Goal: Check status: Check status

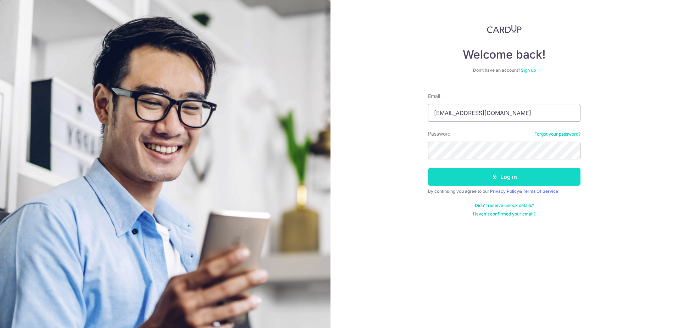
click at [514, 176] on button "Log in" at bounding box center [504, 177] width 152 height 18
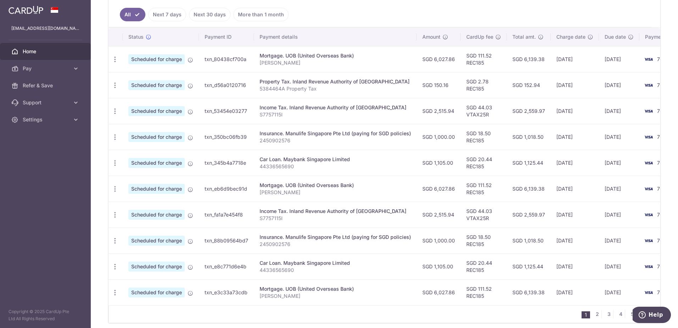
scroll to position [221, 0]
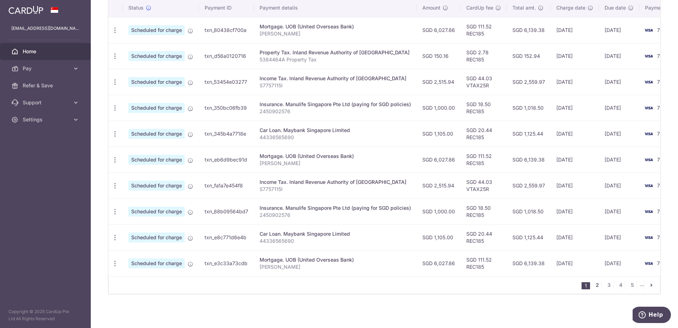
click at [593, 287] on link "2" at bounding box center [597, 284] width 9 height 9
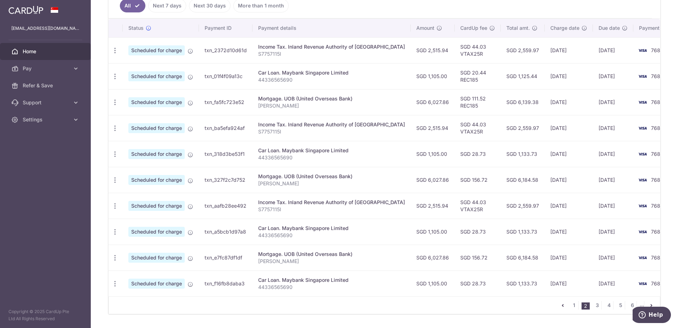
scroll to position [220, 0]
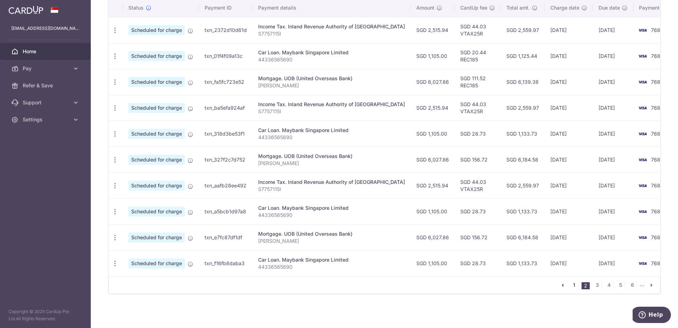
click at [572, 286] on link "1" at bounding box center [574, 284] width 9 height 9
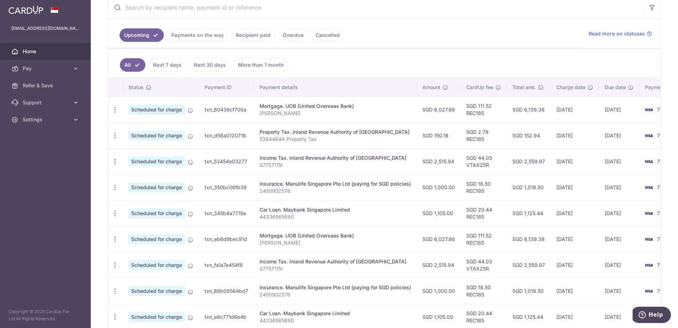
scroll to position [153, 0]
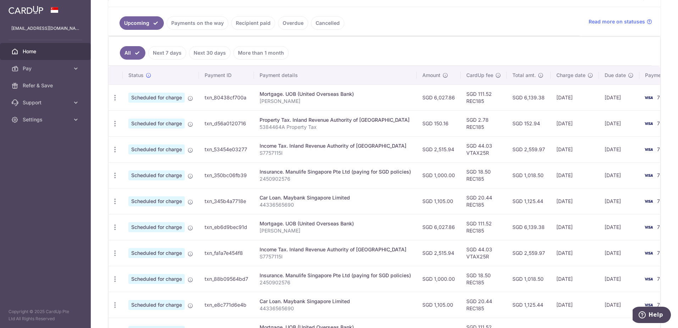
click at [184, 20] on link "Payments on the way" at bounding box center [198, 22] width 62 height 13
